Goal: Transaction & Acquisition: Subscribe to service/newsletter

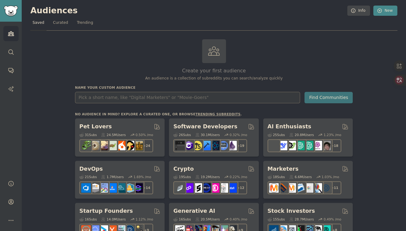
click at [130, 97] on input "text" at bounding box center [187, 97] width 225 height 11
click at [9, 202] on icon "Sidebar" at bounding box center [11, 202] width 7 height 7
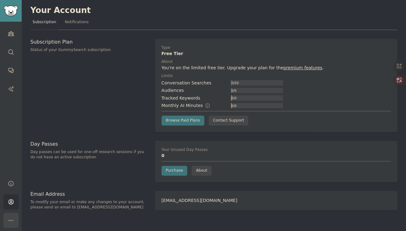
click at [7, 220] on button "More" at bounding box center [10, 220] width 15 height 15
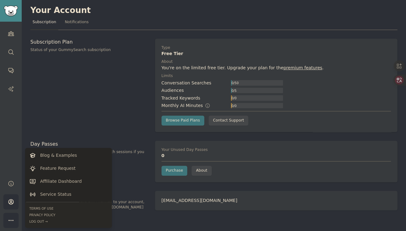
click at [97, 114] on div "Subscription Plan Status of your GummySearch subscription" at bounding box center [89, 86] width 118 height 94
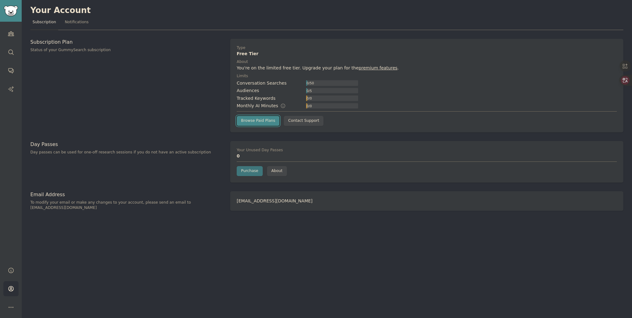
click at [261, 121] on link "Browse Paid Plans" at bounding box center [258, 121] width 43 height 10
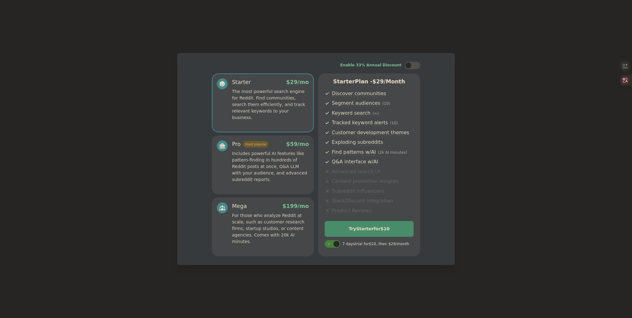
click at [230, 164] on div "Pro most popular $ 59 /mo Includes powerful AI features like pattern-finding in…" at bounding box center [263, 161] width 92 height 42
click at [243, 217] on p "For those who analyze Reddit at scale, such as customer research firms, startup…" at bounding box center [270, 228] width 77 height 33
drag, startPoint x: 255, startPoint y: 152, endPoint x: 255, endPoint y: 156, distance: 3.4
click at [255, 152] on p "Includes powerful AI features like pattern-finding in hundreds of Reddit posts …" at bounding box center [270, 166] width 77 height 33
click at [262, 114] on p "The most powerful search engine for Reddit. Find communities, search them effic…" at bounding box center [270, 104] width 77 height 33
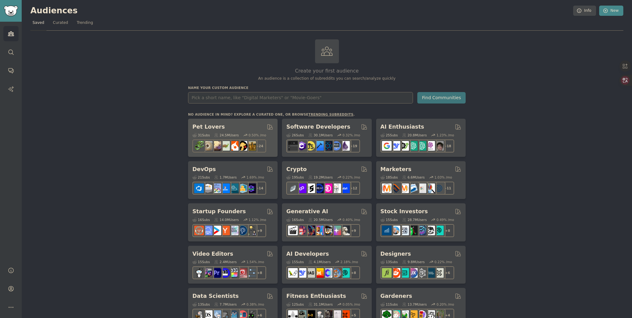
drag, startPoint x: 206, startPoint y: 130, endPoint x: 218, endPoint y: 126, distance: 12.5
click at [206, 131] on div "31 Sub s 24.5M Users 0.50 % /mo r/ballpython + 24" at bounding box center [232, 142] width 81 height 22
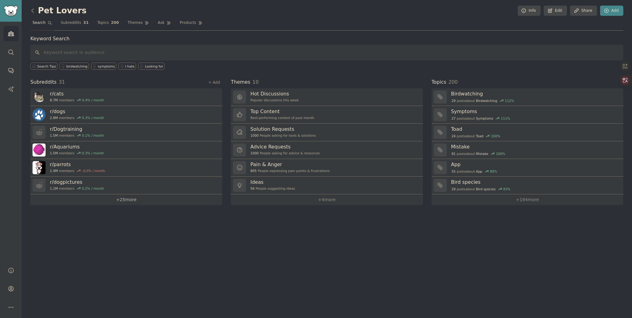
click at [132, 201] on link "+ 25 more" at bounding box center [126, 199] width 192 height 11
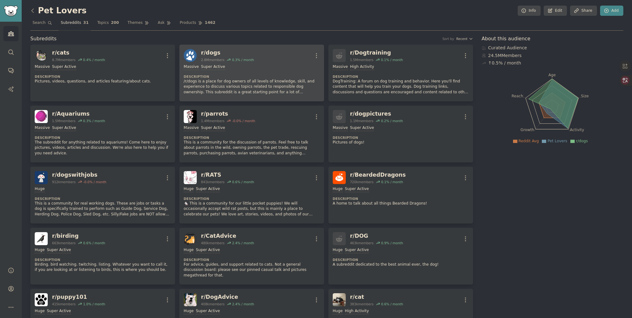
click at [228, 80] on p "/r/dogs is a place for dog owners of all levels of knowledge, skill, and experi…" at bounding box center [252, 87] width 136 height 16
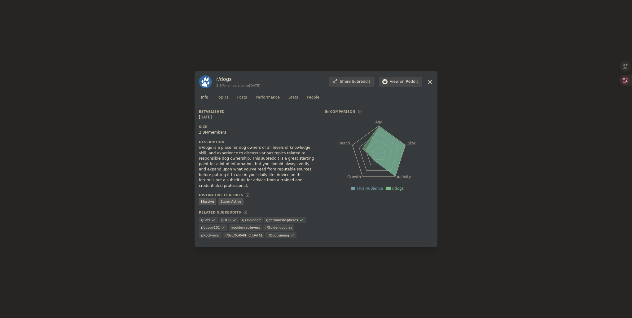
click at [433, 83] on icon at bounding box center [430, 82] width 7 height 7
click at [431, 83] on icon at bounding box center [430, 82] width 7 height 7
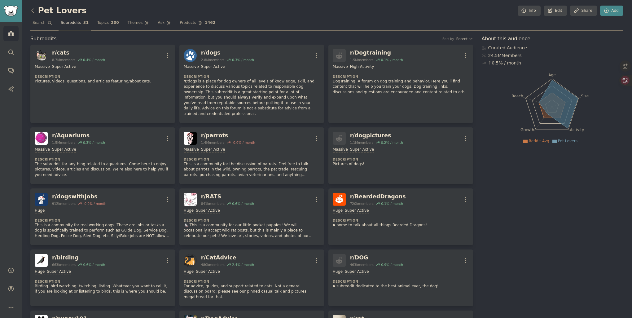
click at [75, 23] on span "Subreddits" at bounding box center [71, 23] width 20 height 6
click at [32, 9] on icon at bounding box center [32, 10] width 7 height 7
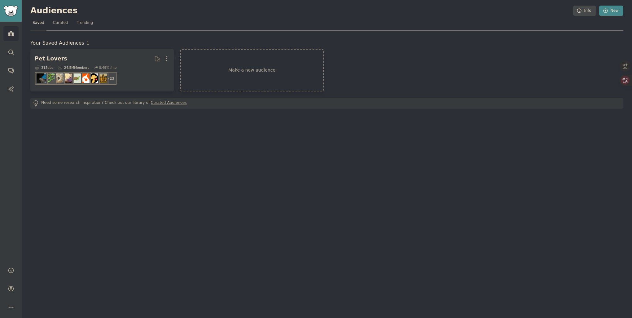
click at [36, 21] on span "Saved" at bounding box center [39, 23] width 12 height 6
click at [56, 24] on span "Curated" at bounding box center [60, 23] width 15 height 6
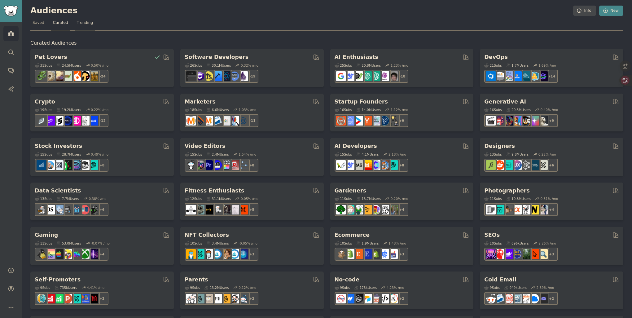
click at [83, 21] on span "Trending" at bounding box center [85, 23] width 16 height 6
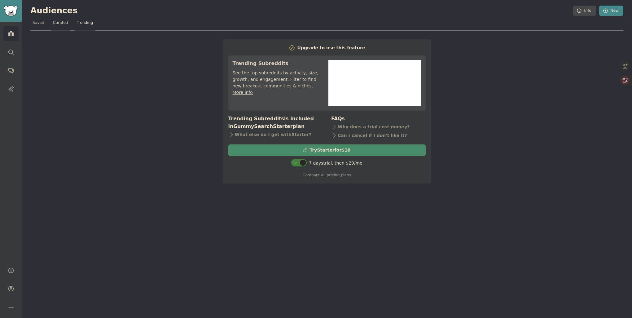
click at [61, 25] on link "Curated" at bounding box center [61, 24] width 20 height 13
